Goal: Check status: Check status

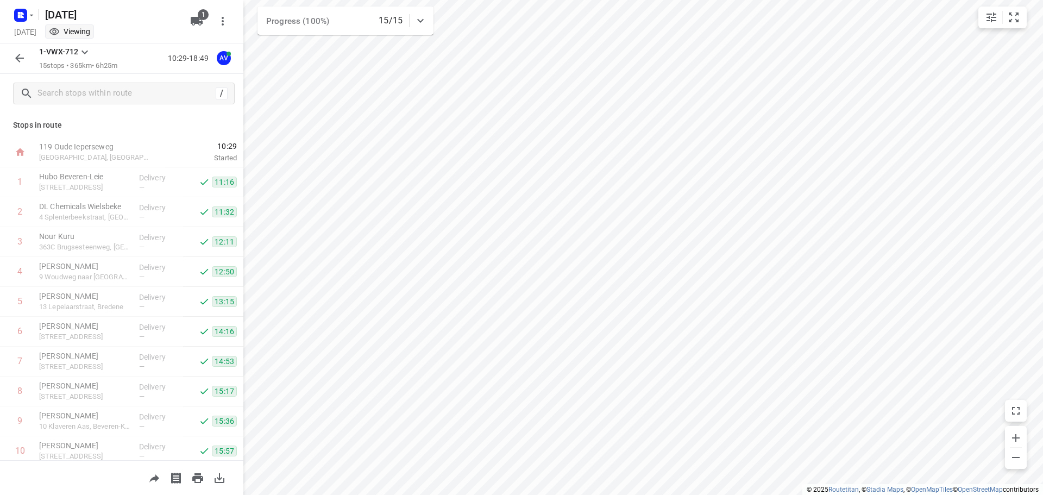
scroll to position [185, 0]
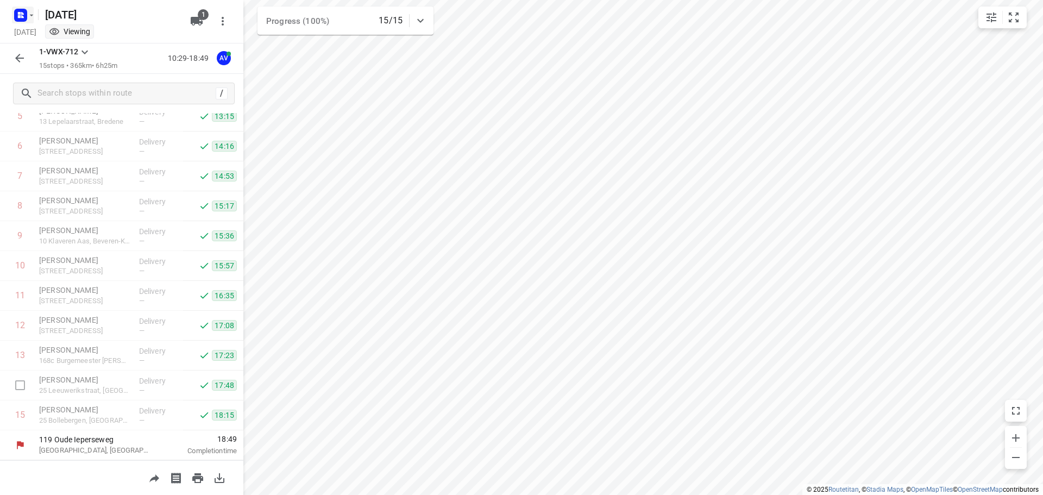
click at [20, 14] on icon "button" at bounding box center [19, 13] width 3 height 3
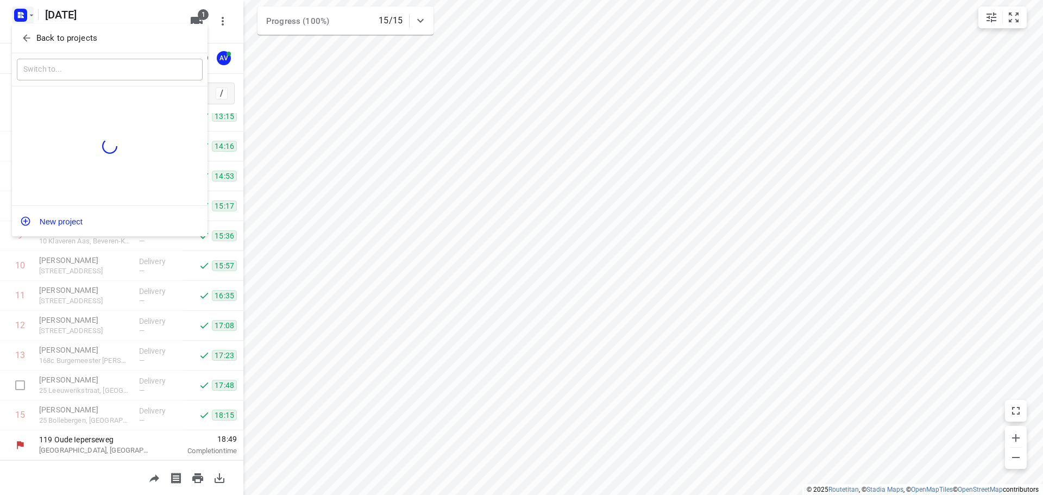
click at [22, 34] on icon "button" at bounding box center [26, 38] width 11 height 11
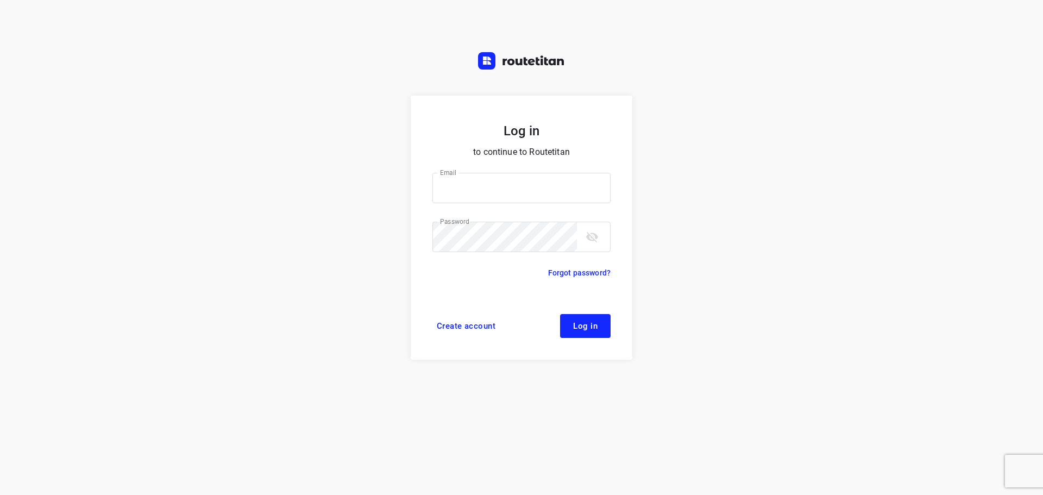
type input "[PERSON_NAME][EMAIL_ADDRESS][DOMAIN_NAME]"
click at [603, 324] on button "Log in" at bounding box center [585, 326] width 51 height 24
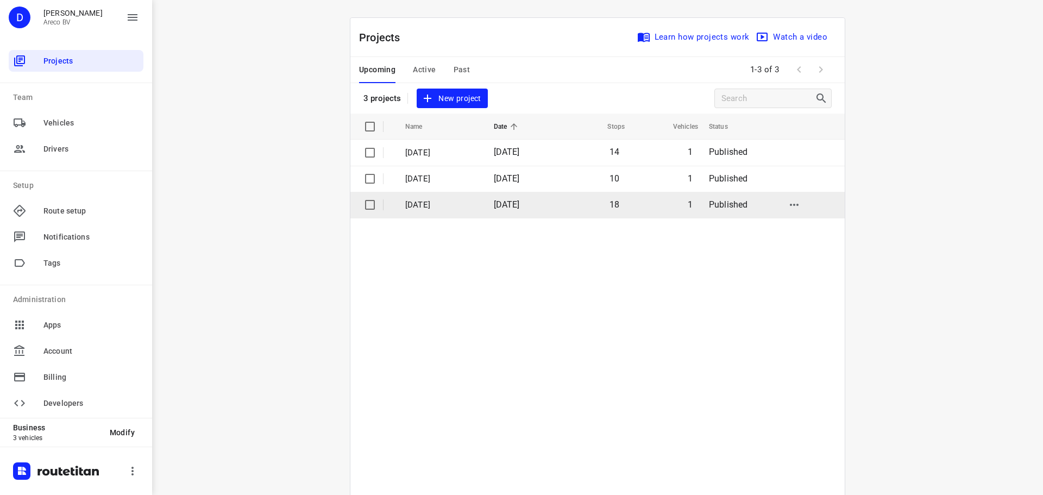
click at [442, 204] on p "[DATE]" at bounding box center [441, 205] width 72 height 12
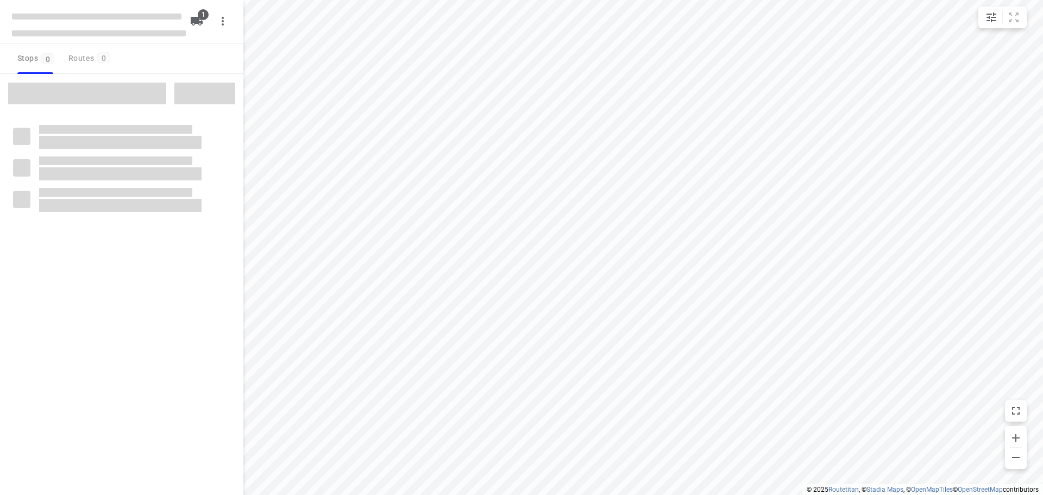
type input "distance"
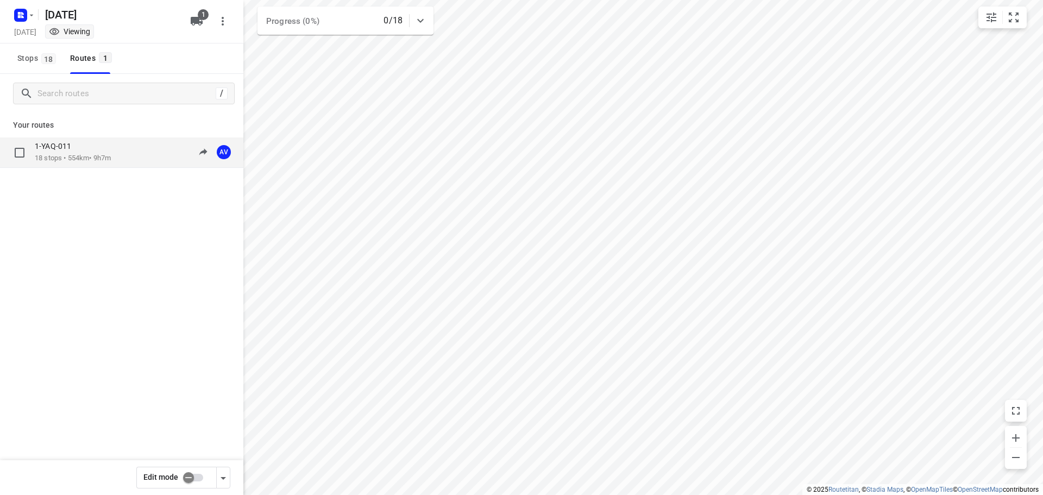
click at [89, 148] on div "1-YAQ-011" at bounding box center [73, 147] width 76 height 12
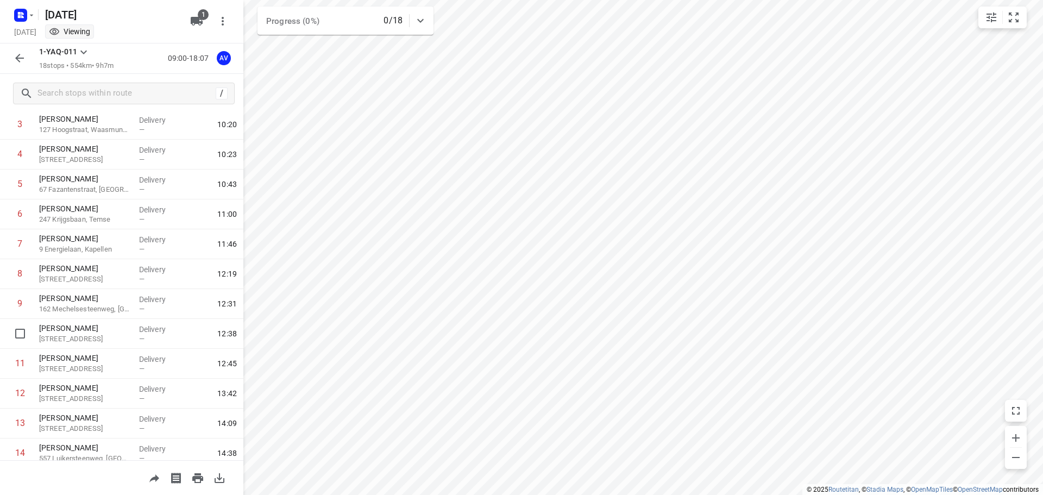
scroll to position [109, 0]
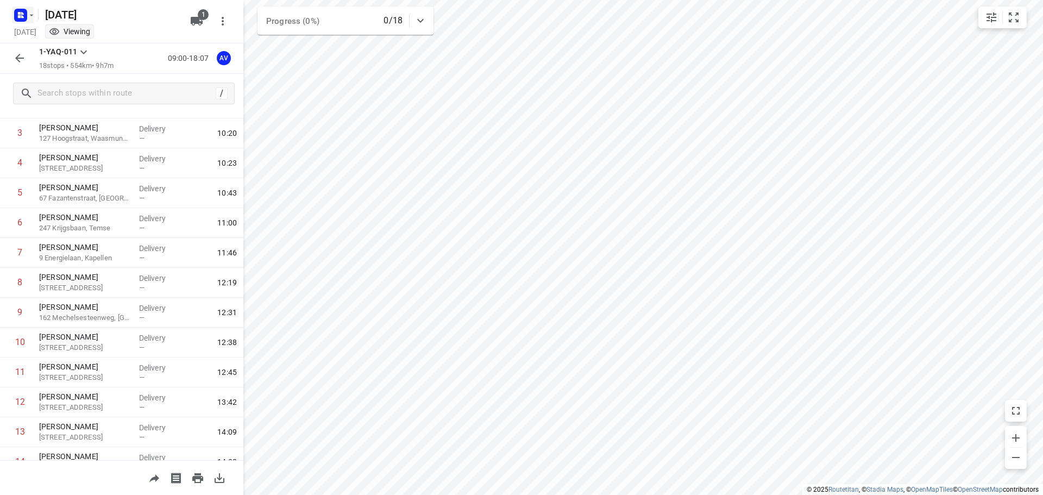
click at [16, 14] on rect "button" at bounding box center [20, 15] width 13 height 13
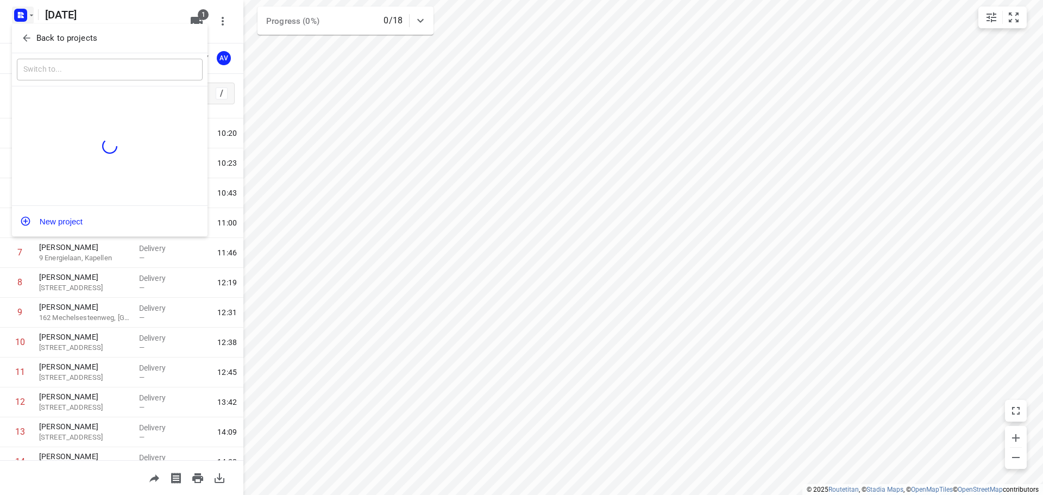
click at [22, 31] on button "Back to projects" at bounding box center [110, 38] width 186 height 18
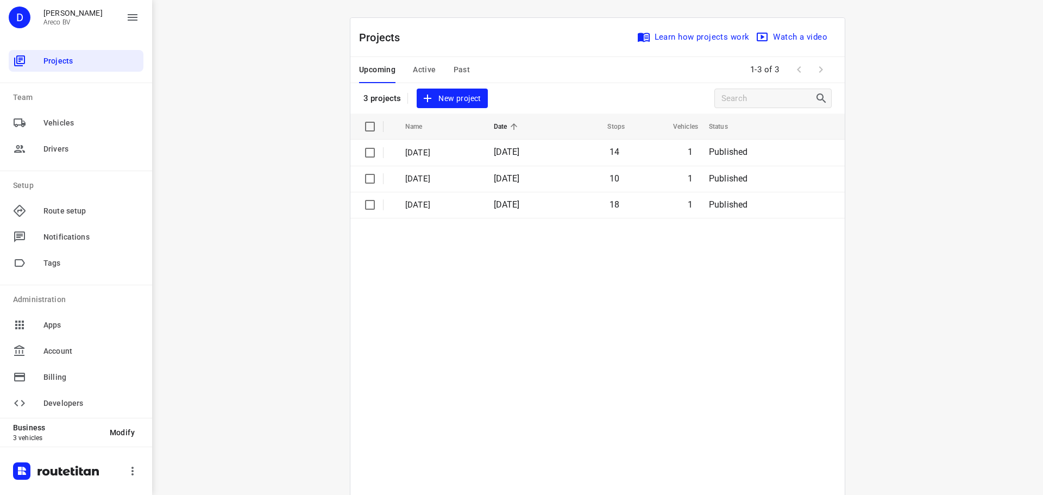
click at [313, 133] on div "i © 2025 Routetitan , © Stadia Maps , © OpenMapTiles © OpenStreetMap contributo…" at bounding box center [597, 247] width 891 height 495
click at [423, 67] on span "Active" at bounding box center [424, 70] width 23 height 14
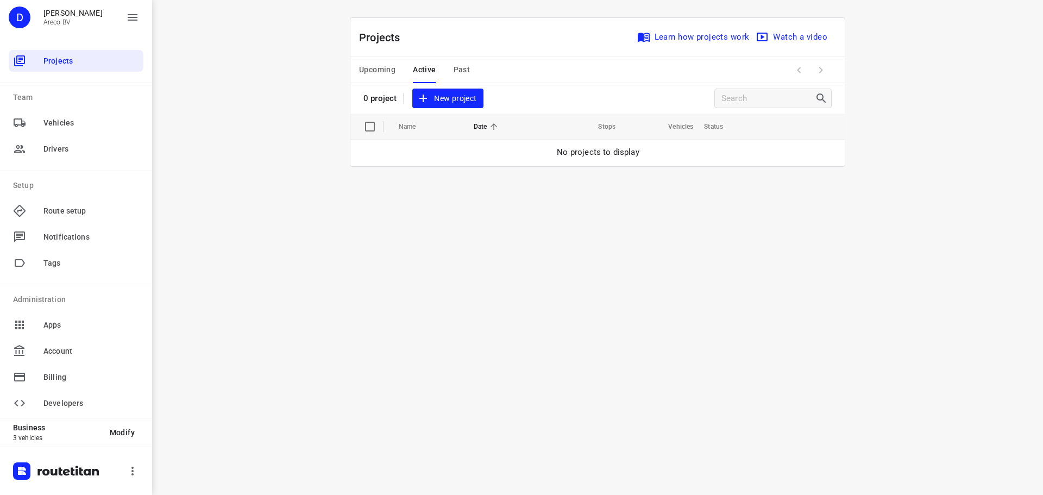
click at [371, 66] on span "Upcoming" at bounding box center [377, 70] width 36 height 14
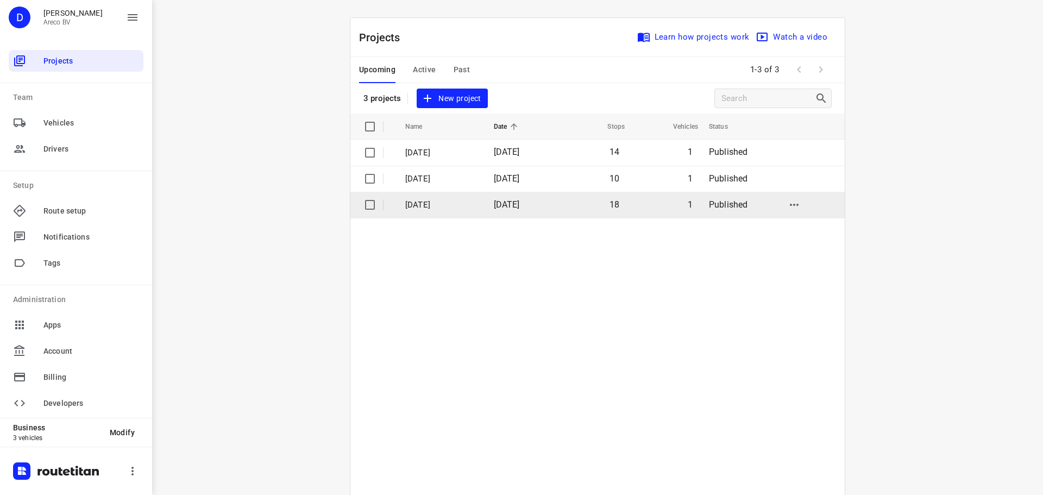
click at [457, 209] on p "[DATE]" at bounding box center [441, 205] width 72 height 12
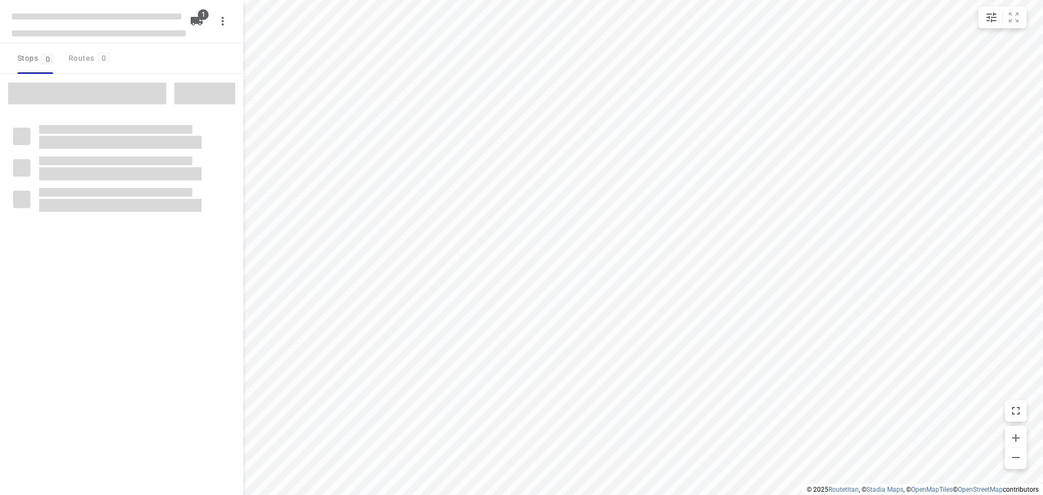
type input "distance"
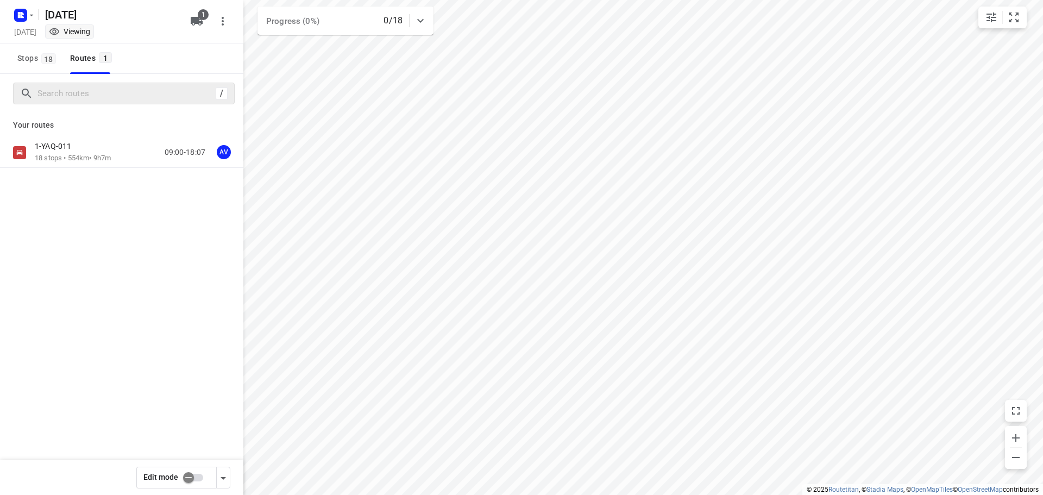
click at [92, 153] on p "18 stops • 554km • 9h7m" at bounding box center [73, 158] width 76 height 10
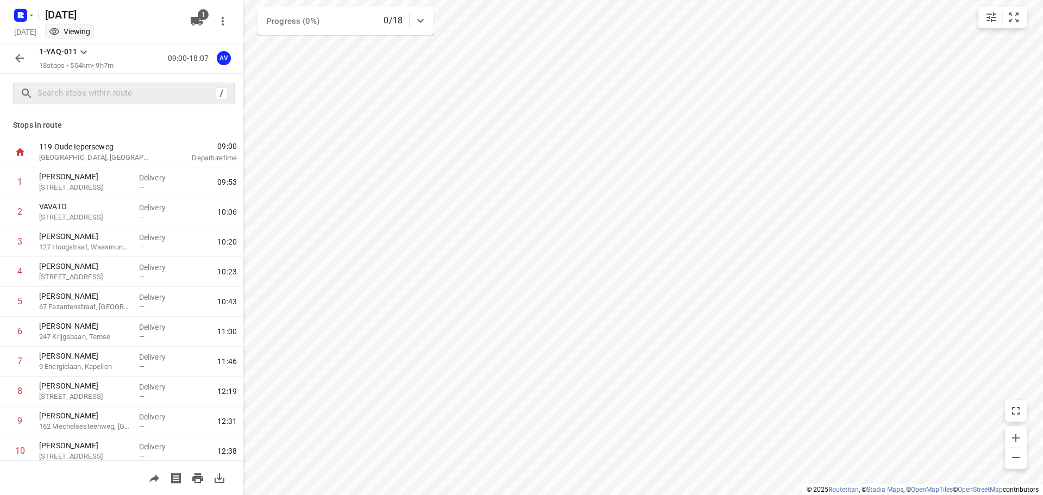
drag, startPoint x: 235, startPoint y: 146, endPoint x: 20, endPoint y: 83, distance: 224.1
click at [238, 144] on div "Stops in route 119 [STREET_ADDRESS] 09:00 Departure time 1 [PERSON_NAME] 88 [GE…" at bounding box center [121, 286] width 243 height 347
